Goal: Task Accomplishment & Management: Use online tool/utility

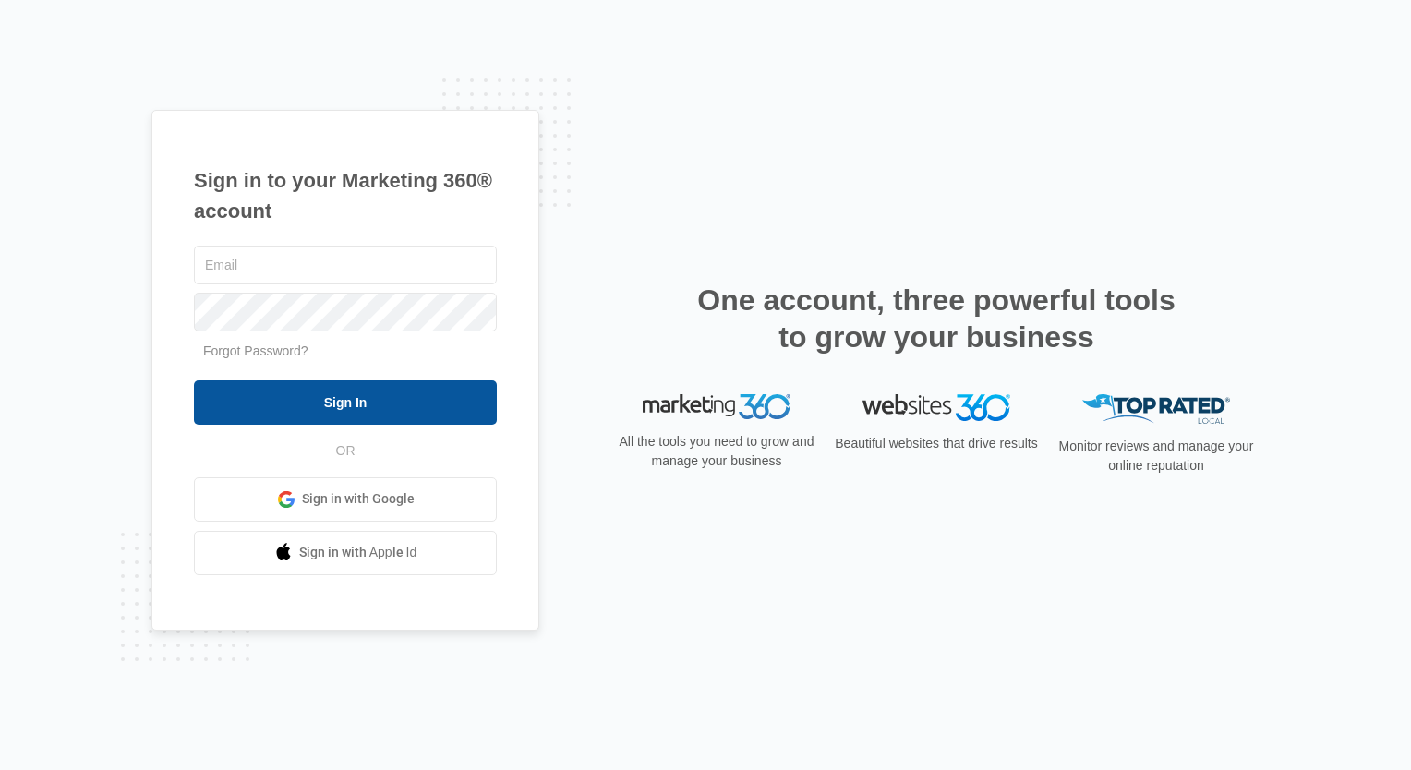
type input "[EMAIL_ADDRESS][DOMAIN_NAME]"
click at [424, 386] on input "Sign In" at bounding box center [345, 402] width 303 height 44
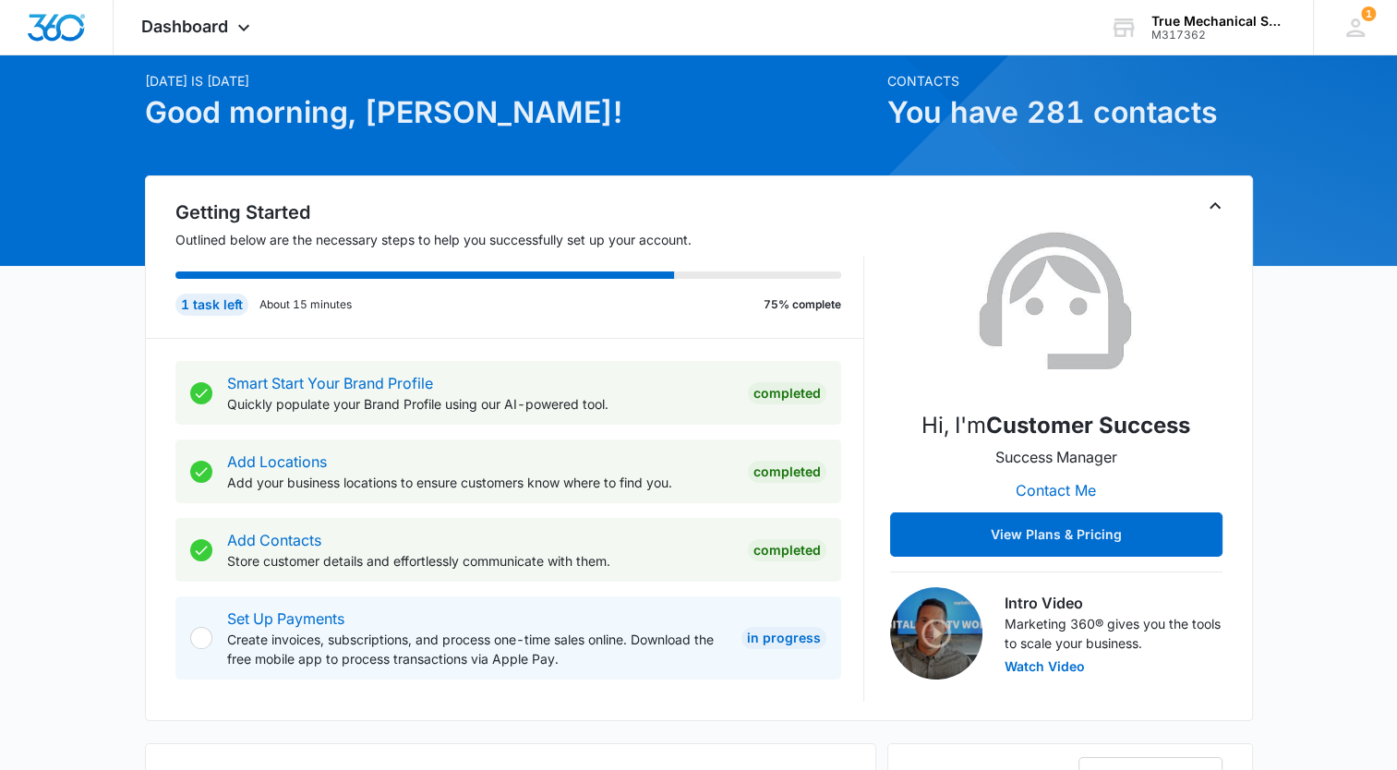
scroll to position [74, 0]
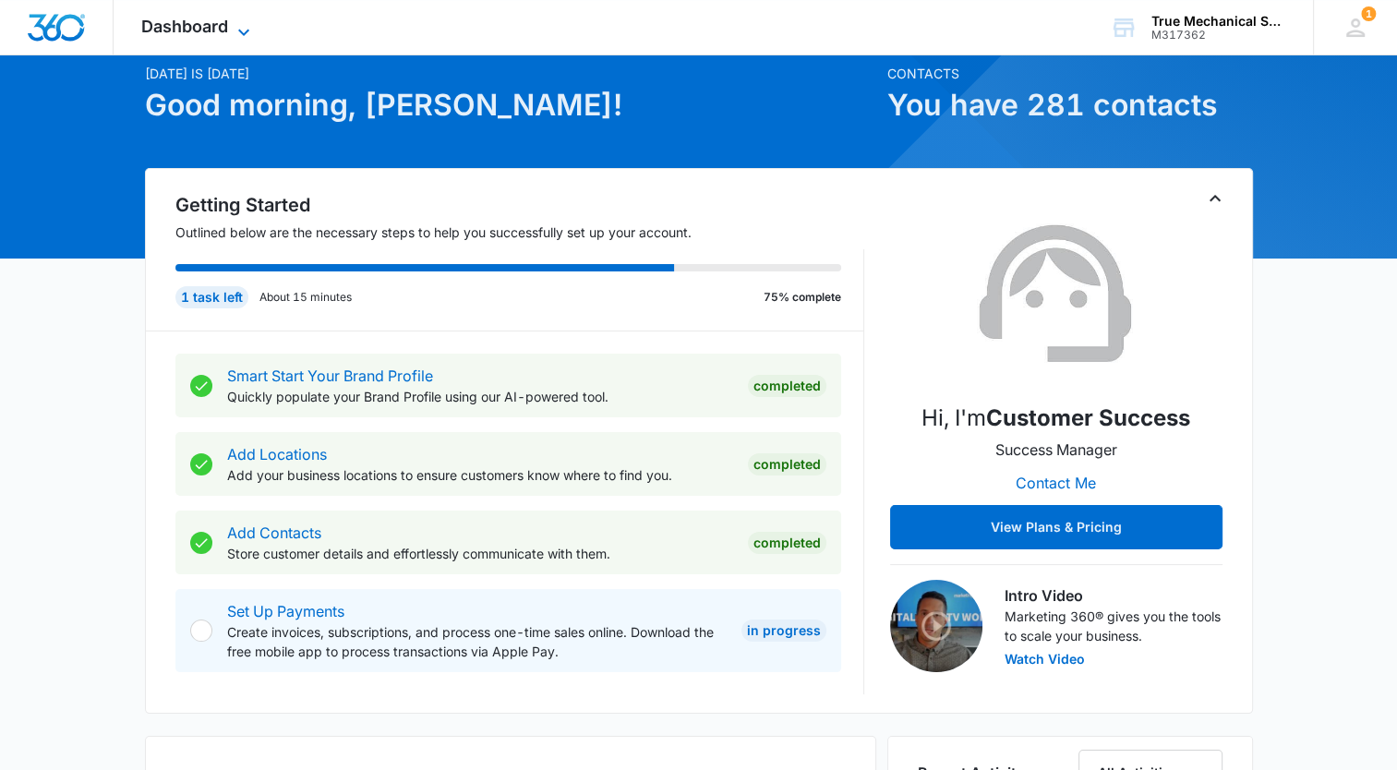
click at [213, 27] on span "Dashboard" at bounding box center [184, 26] width 87 height 19
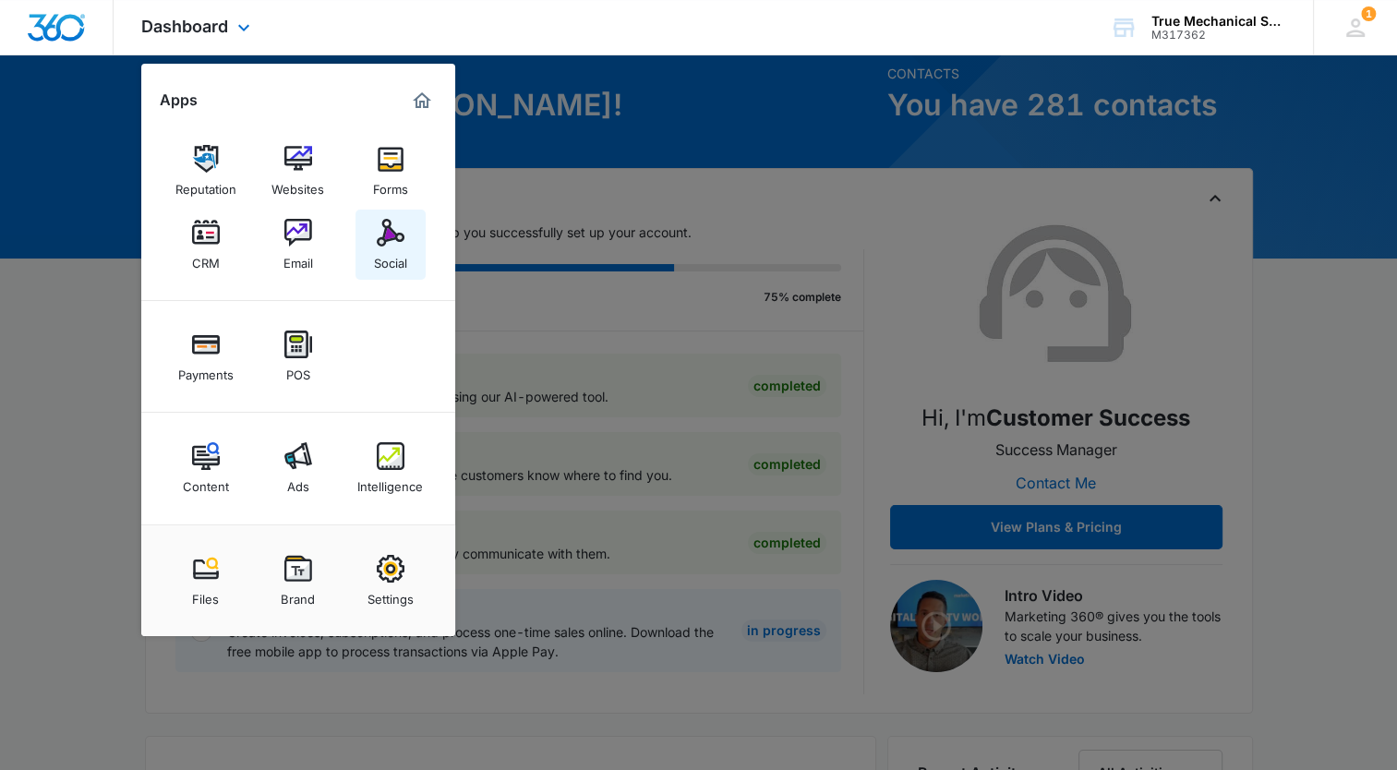
click at [388, 248] on div "Social" at bounding box center [390, 259] width 33 height 24
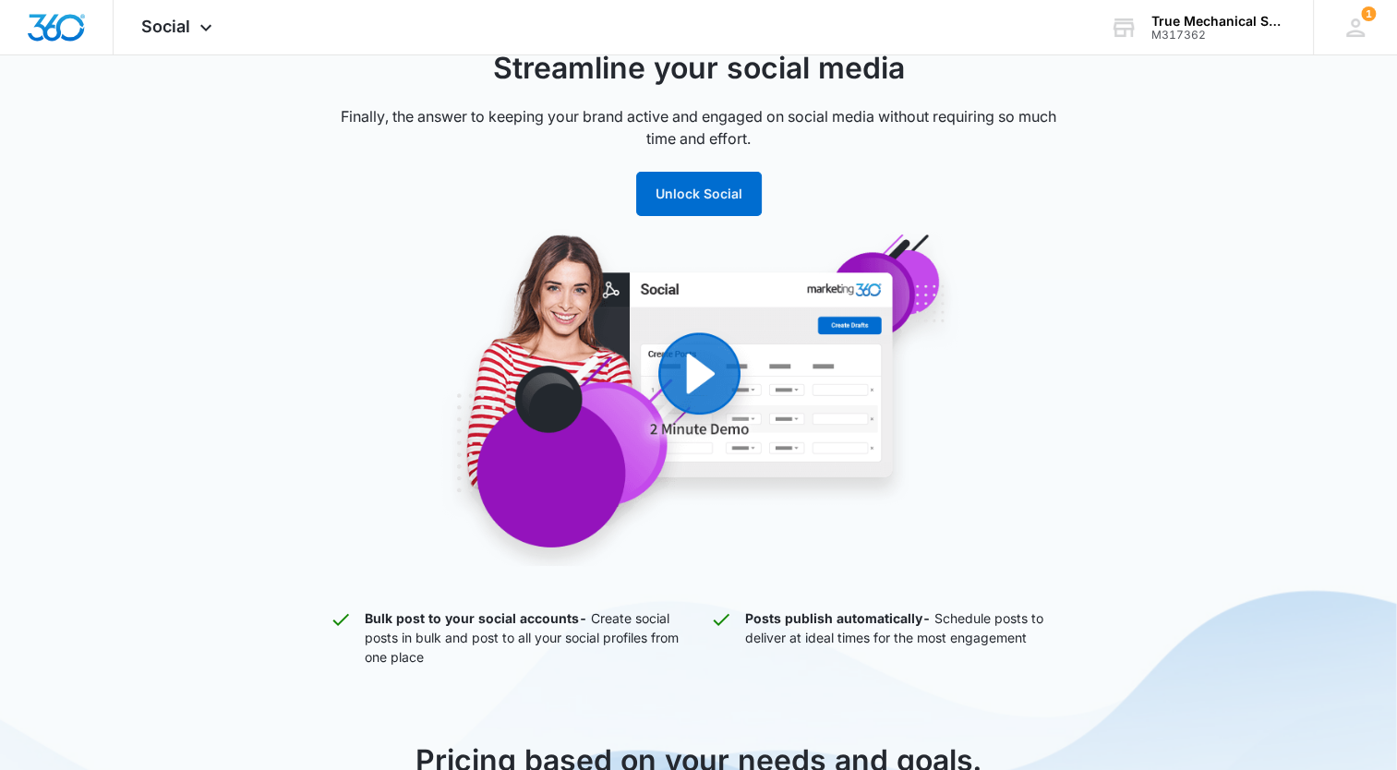
scroll to position [148, 0]
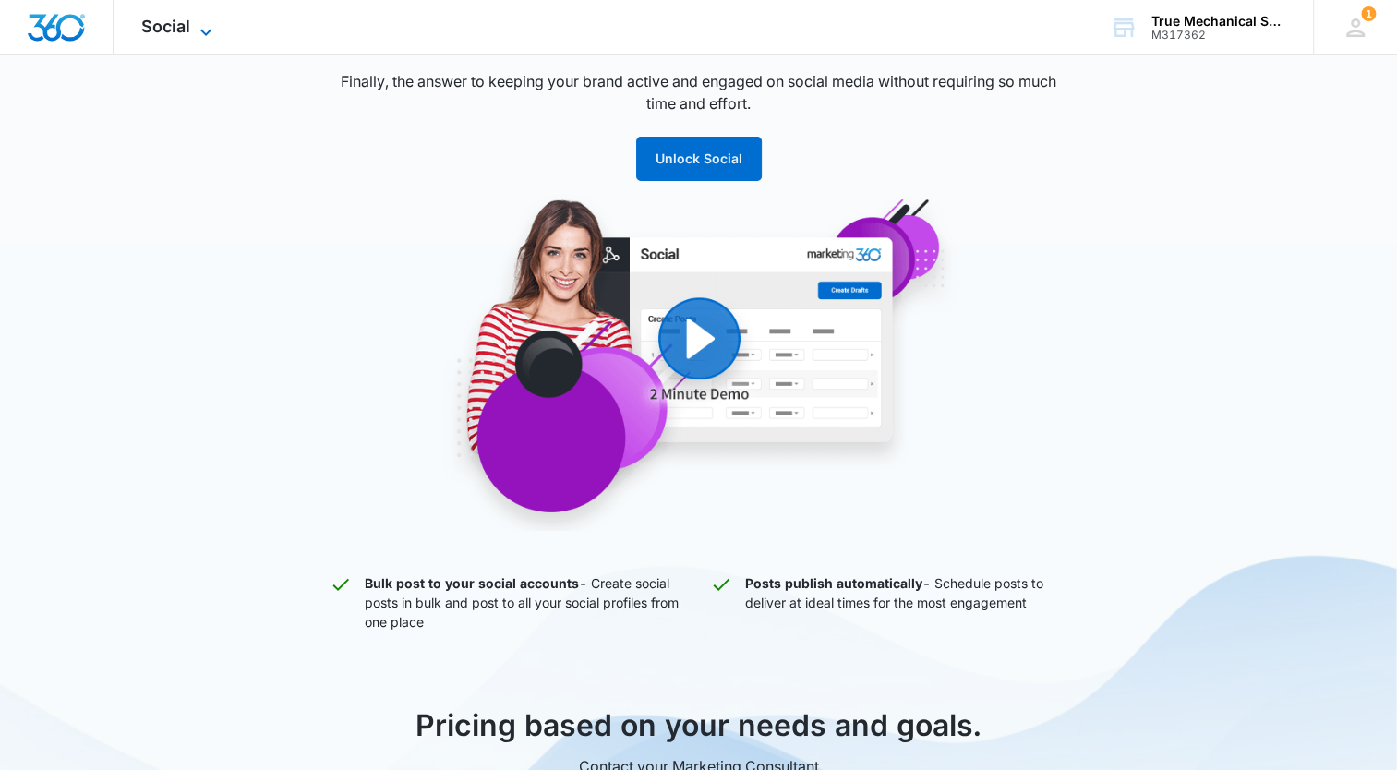
click at [196, 30] on icon at bounding box center [206, 32] width 22 height 22
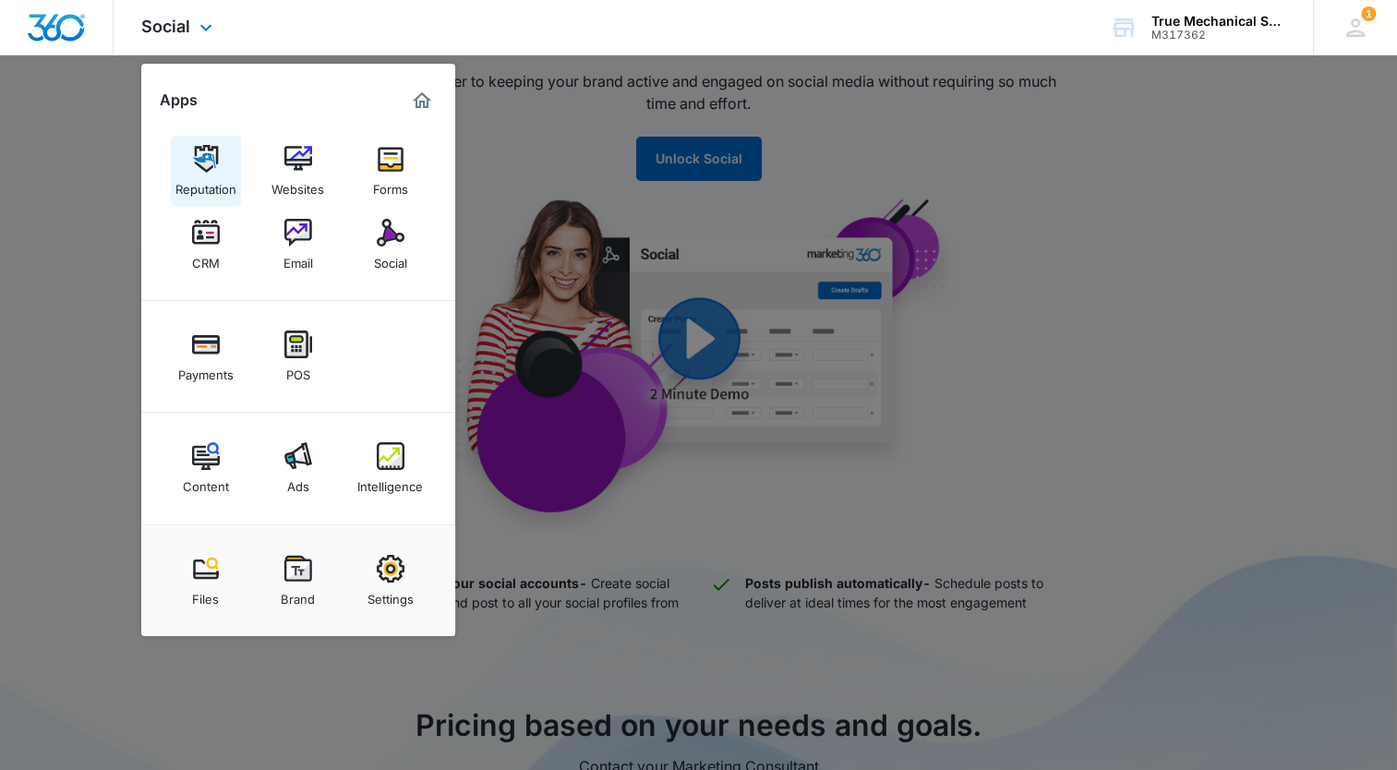
click at [205, 172] on img at bounding box center [206, 159] width 28 height 28
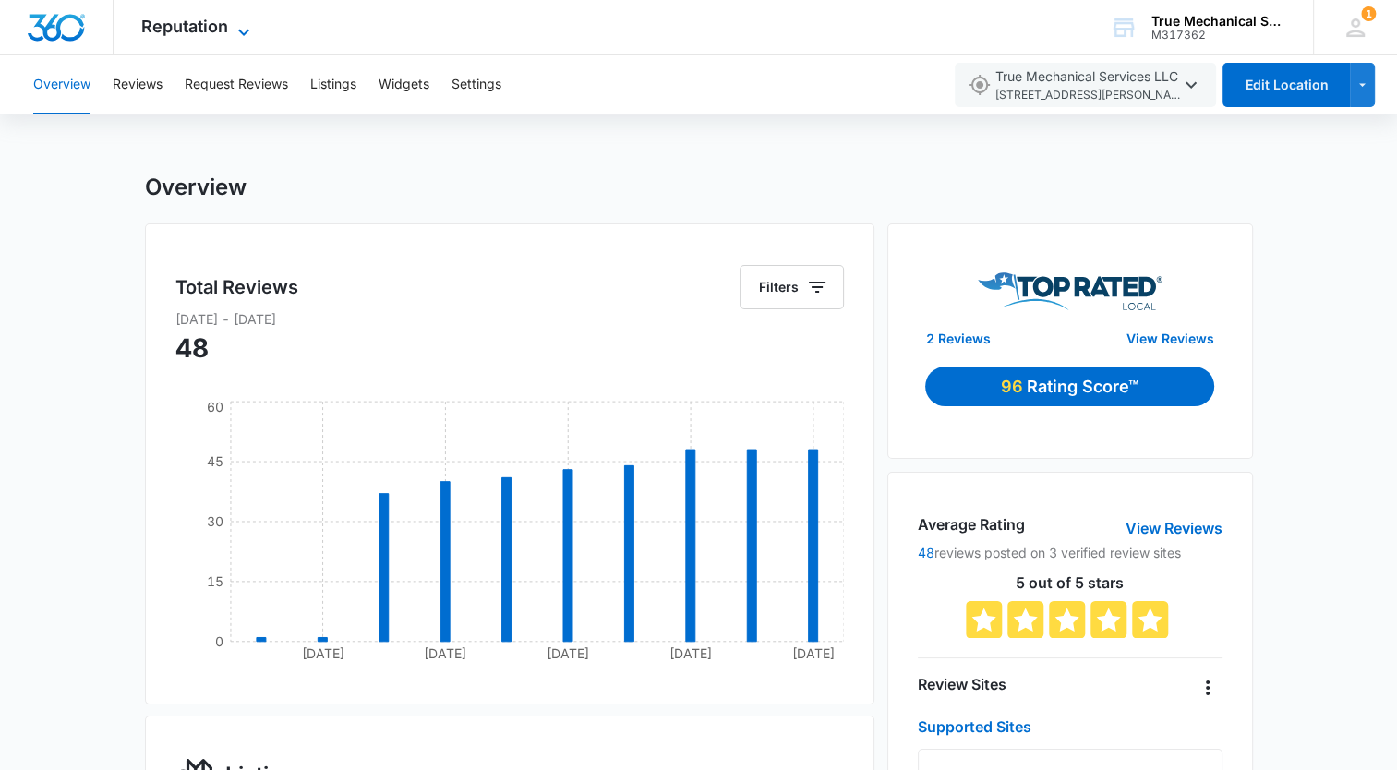
click at [206, 28] on span "Reputation" at bounding box center [184, 26] width 87 height 19
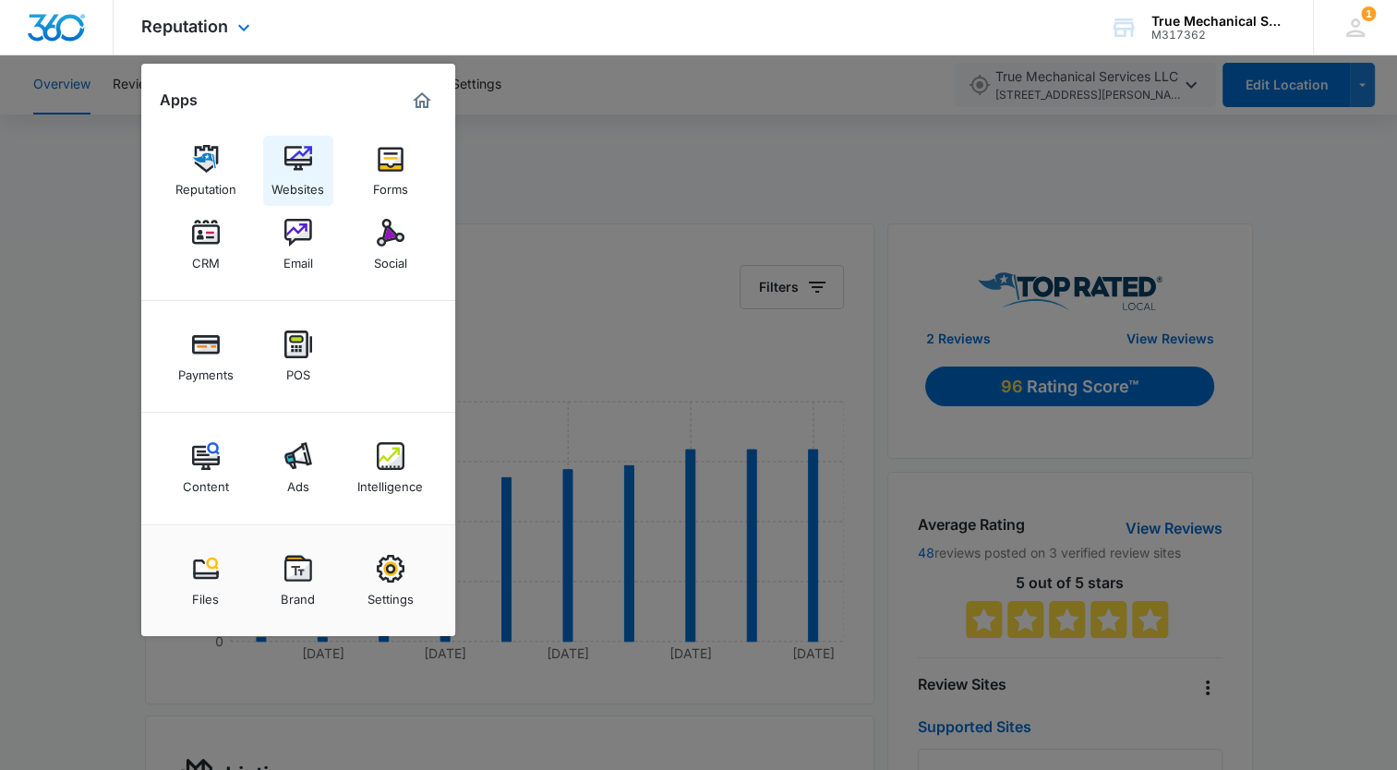
click at [299, 165] on img at bounding box center [298, 159] width 28 height 28
click at [1012, 201] on div at bounding box center [698, 385] width 1397 height 770
